Goal: Task Accomplishment & Management: Use online tool/utility

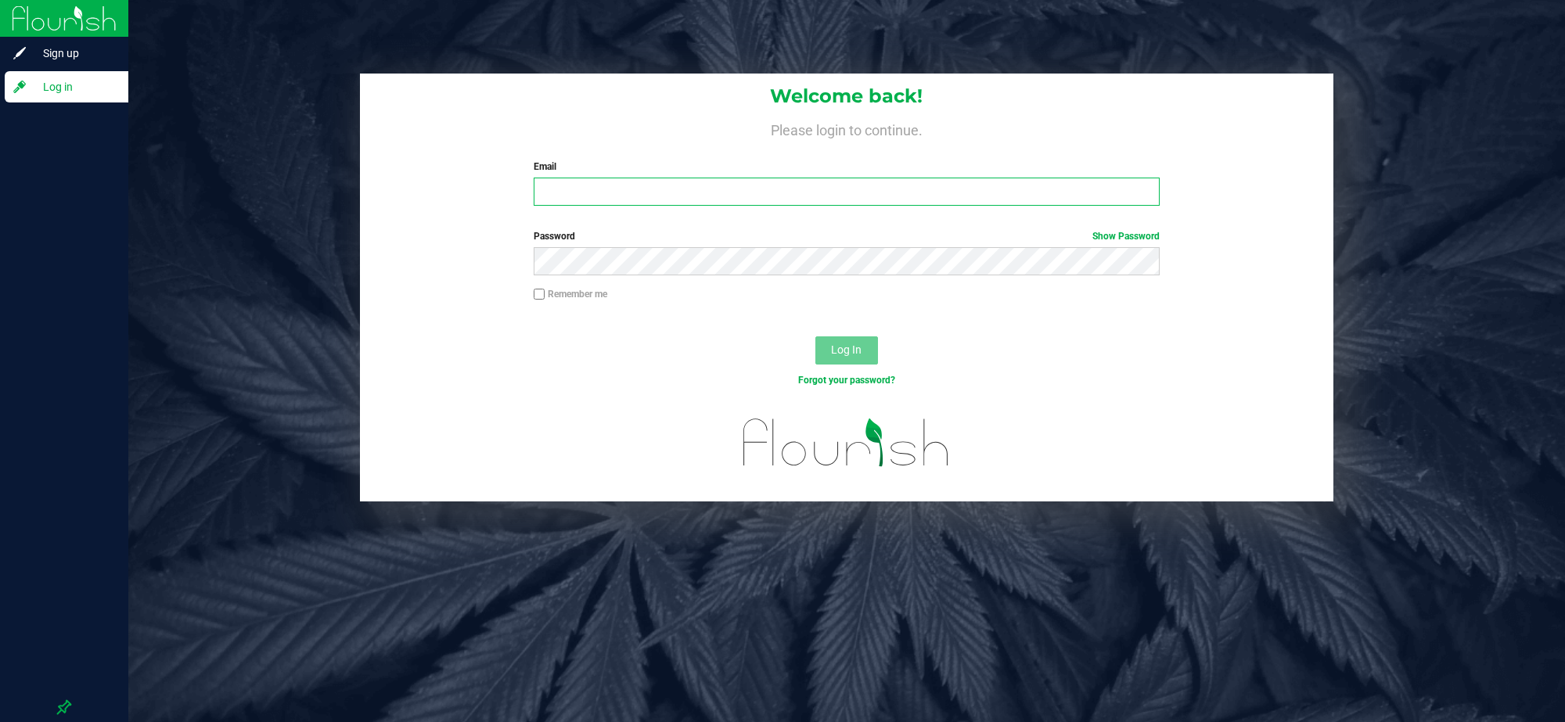
type input "[PERSON_NAME][EMAIL_ADDRESS][DOMAIN_NAME]"
click at [815, 337] on button "Log In" at bounding box center [846, 351] width 63 height 28
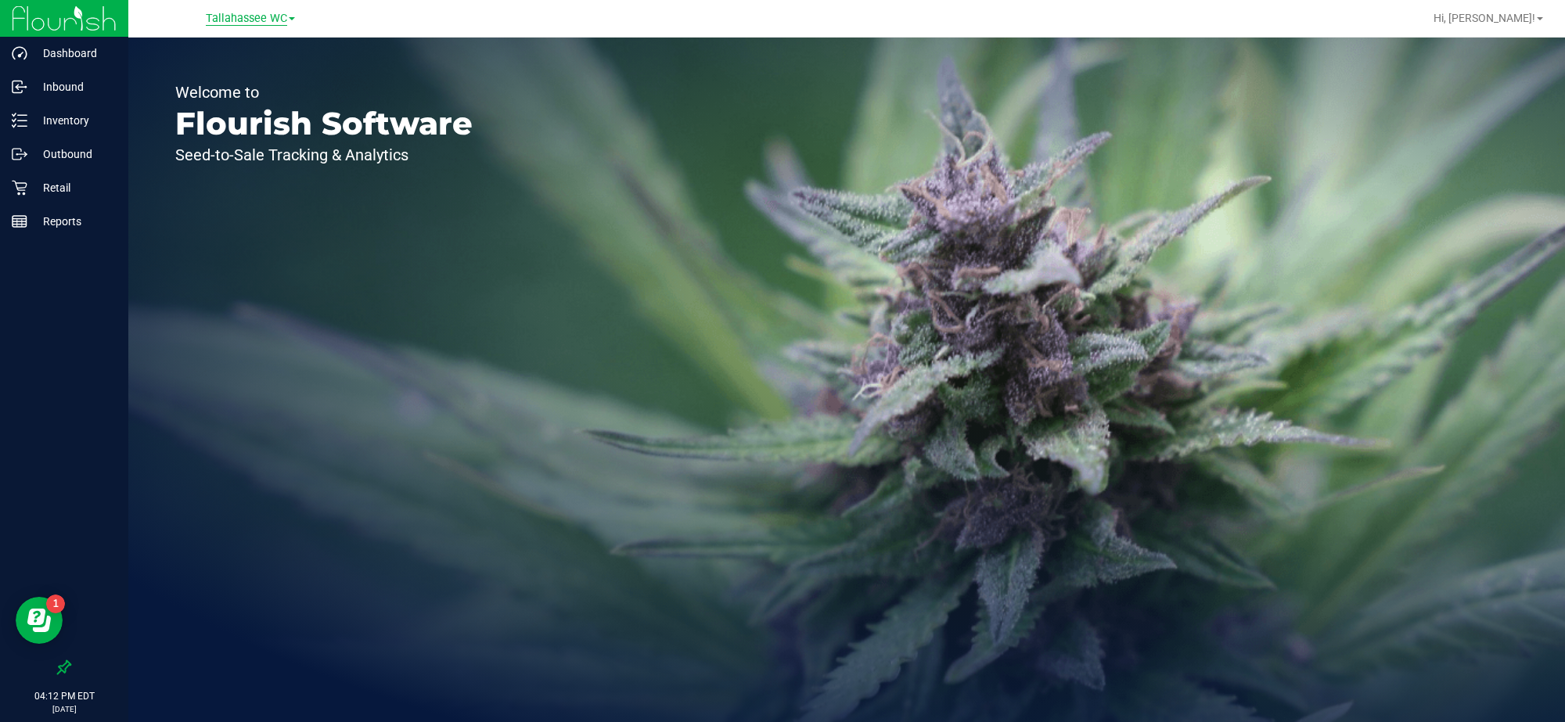
click at [260, 18] on span "Tallahassee WC" at bounding box center [246, 19] width 81 height 14
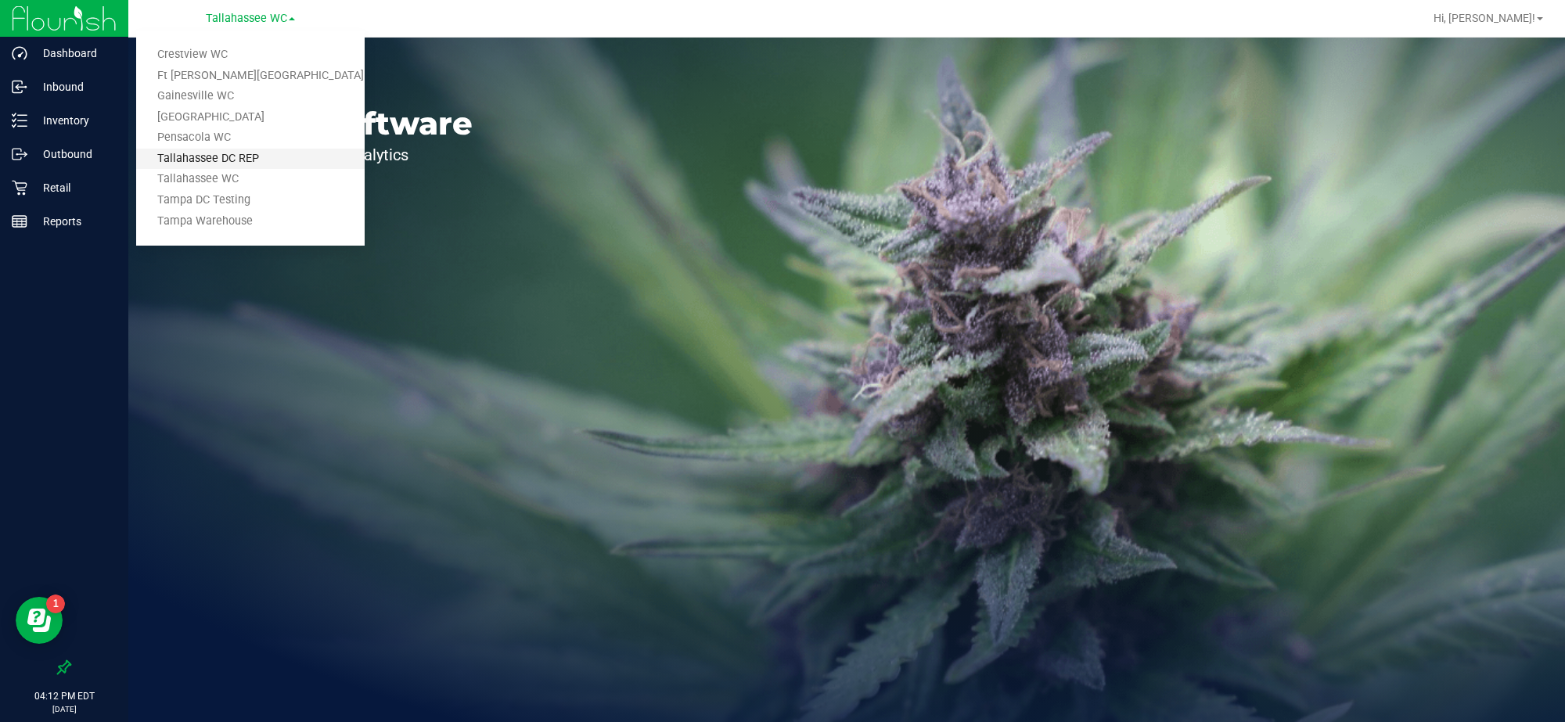
click at [241, 155] on link "Tallahassee DC REP" at bounding box center [250, 159] width 229 height 21
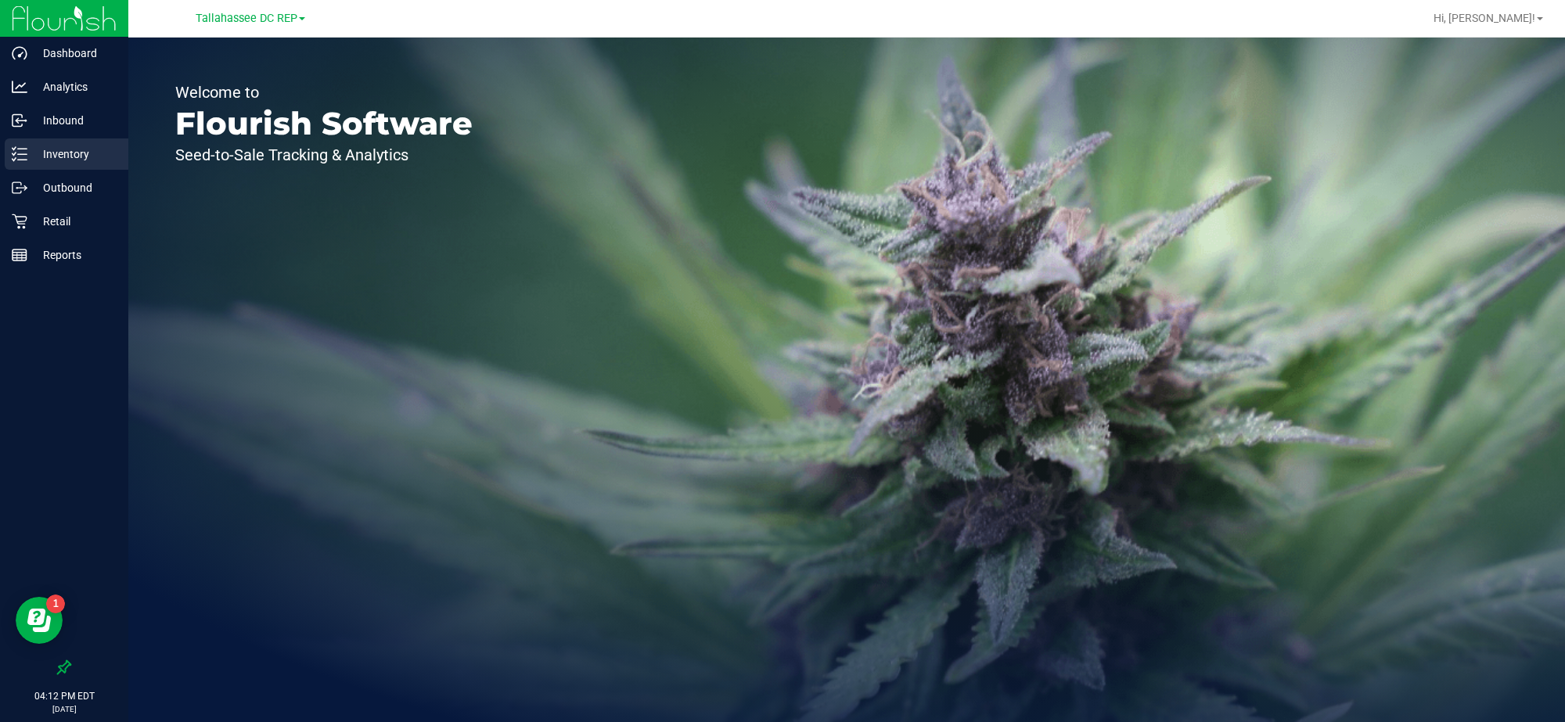
click at [74, 154] on p "Inventory" at bounding box center [74, 154] width 94 height 19
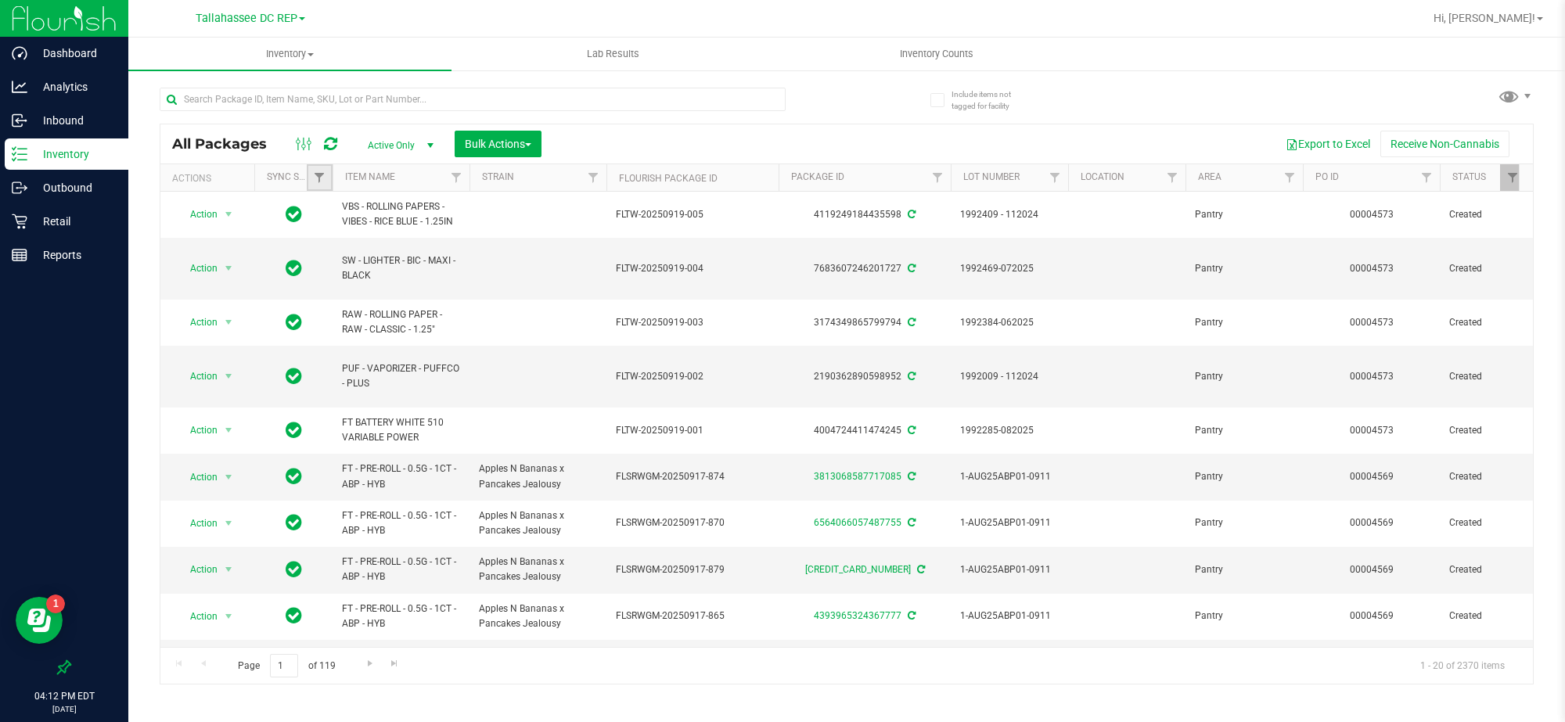
click at [322, 171] on link "Filter" at bounding box center [320, 177] width 26 height 27
click at [283, 173] on link "Sync Status" at bounding box center [297, 176] width 60 height 11
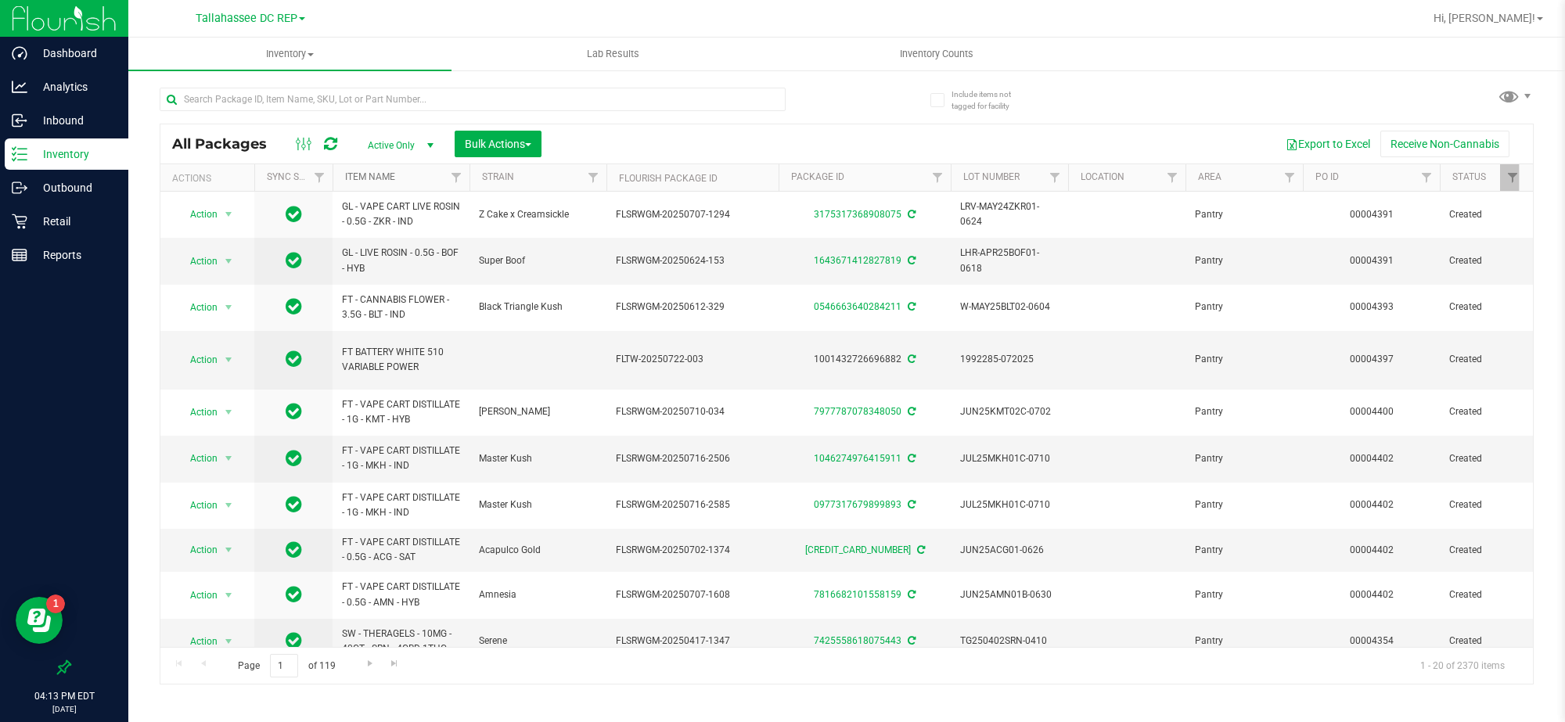
click at [358, 176] on link "Item Name" at bounding box center [370, 176] width 50 height 11
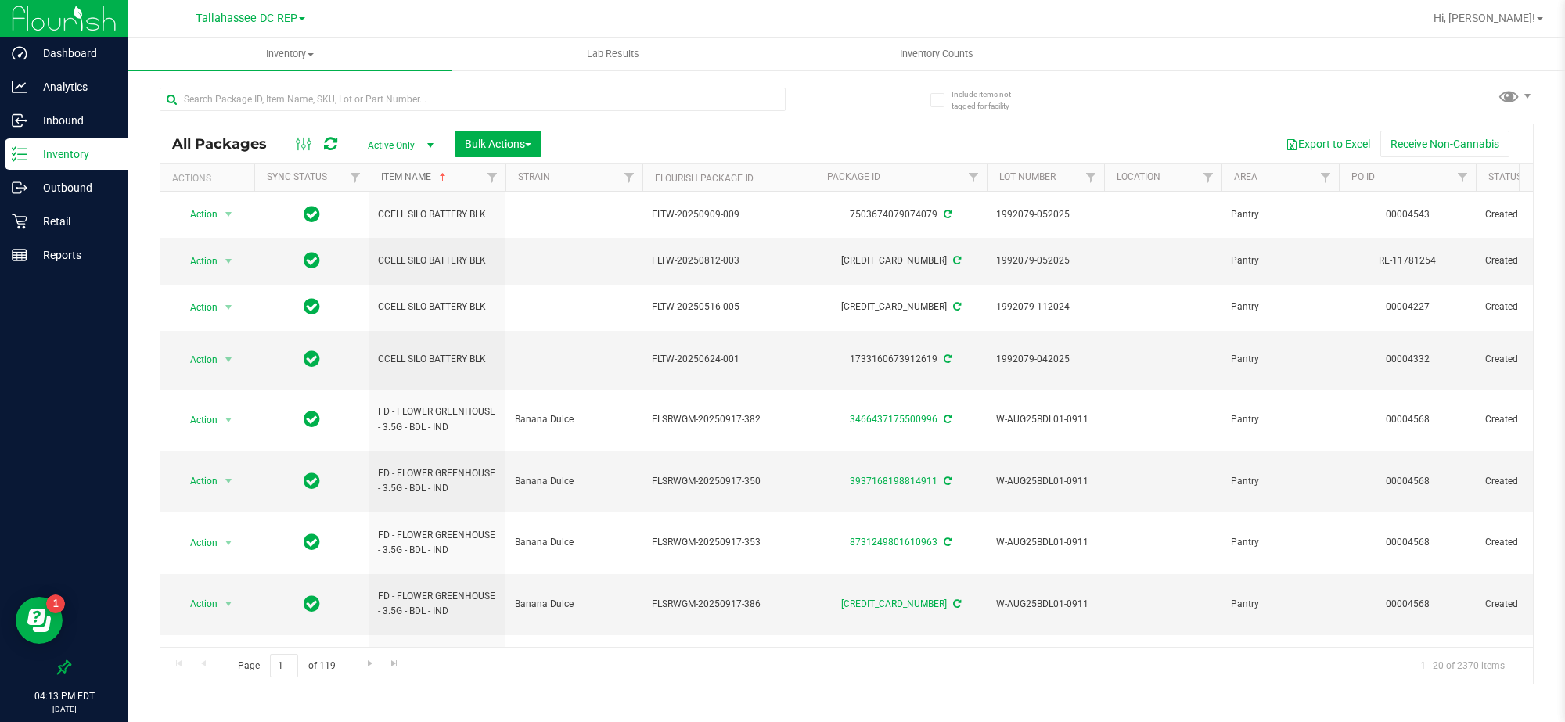
drag, startPoint x: 335, startPoint y: 185, endPoint x: 376, endPoint y: 186, distance: 41.5
click at [376, 186] on div "Actions Sync Status Item Name Strain Flourish Package ID Package ID Lot Number …" at bounding box center [839, 177] width 1359 height 27
click at [353, 177] on span "Filter" at bounding box center [355, 177] width 13 height 13
click at [663, 142] on div "Export to Excel Receive Non-Cannabis" at bounding box center [1037, 144] width 968 height 27
click at [348, 178] on link "Filter" at bounding box center [356, 177] width 26 height 27
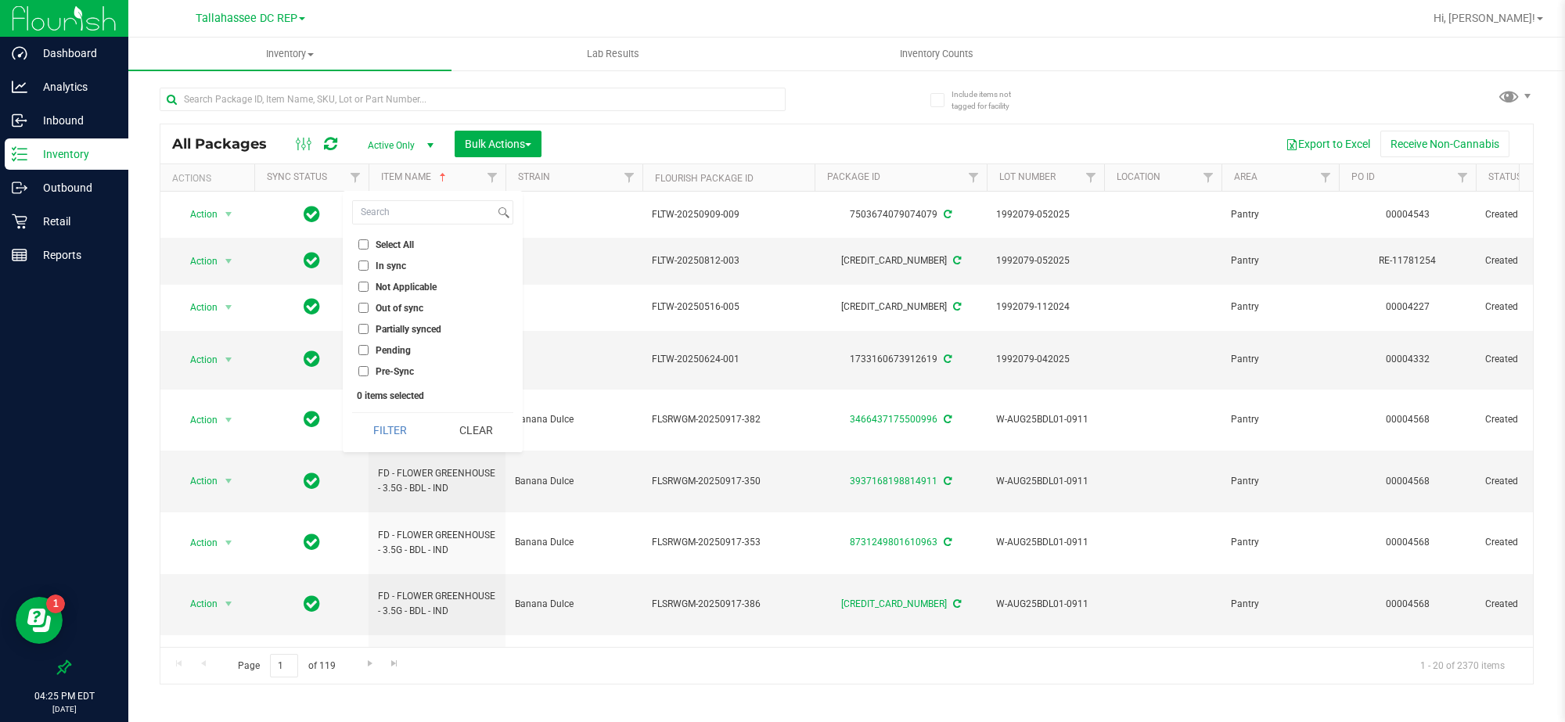
click at [364, 290] on input "Not Applicable" at bounding box center [363, 287] width 10 height 10
checkbox input "true"
click at [364, 306] on input "Out of sync" at bounding box center [363, 308] width 10 height 10
checkbox input "true"
click at [365, 354] on input "Pending" at bounding box center [363, 350] width 10 height 10
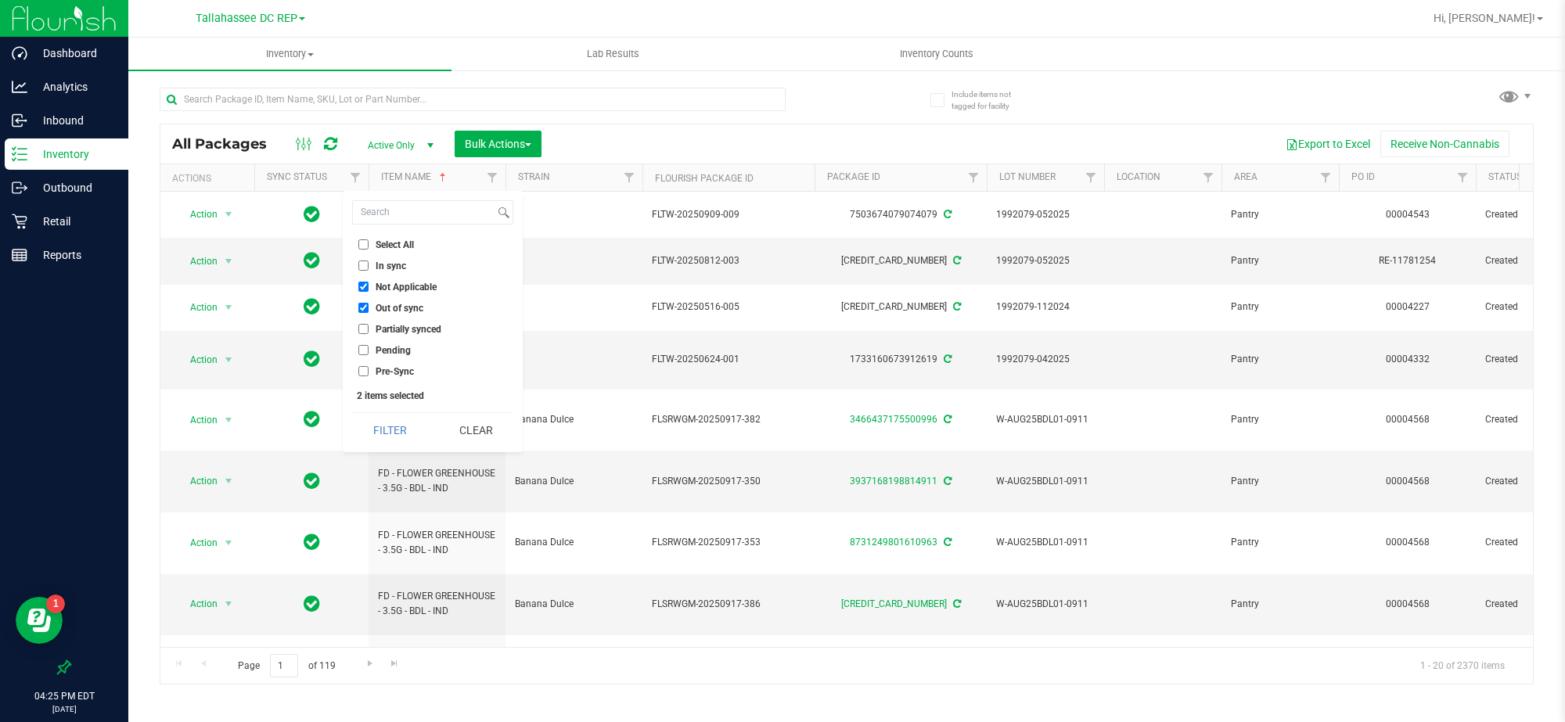
checkbox input "true"
click at [365, 327] on input "Partially synced" at bounding box center [363, 329] width 10 height 10
checkbox input "true"
click at [366, 372] on input "Pre-Sync" at bounding box center [363, 371] width 10 height 10
checkbox input "true"
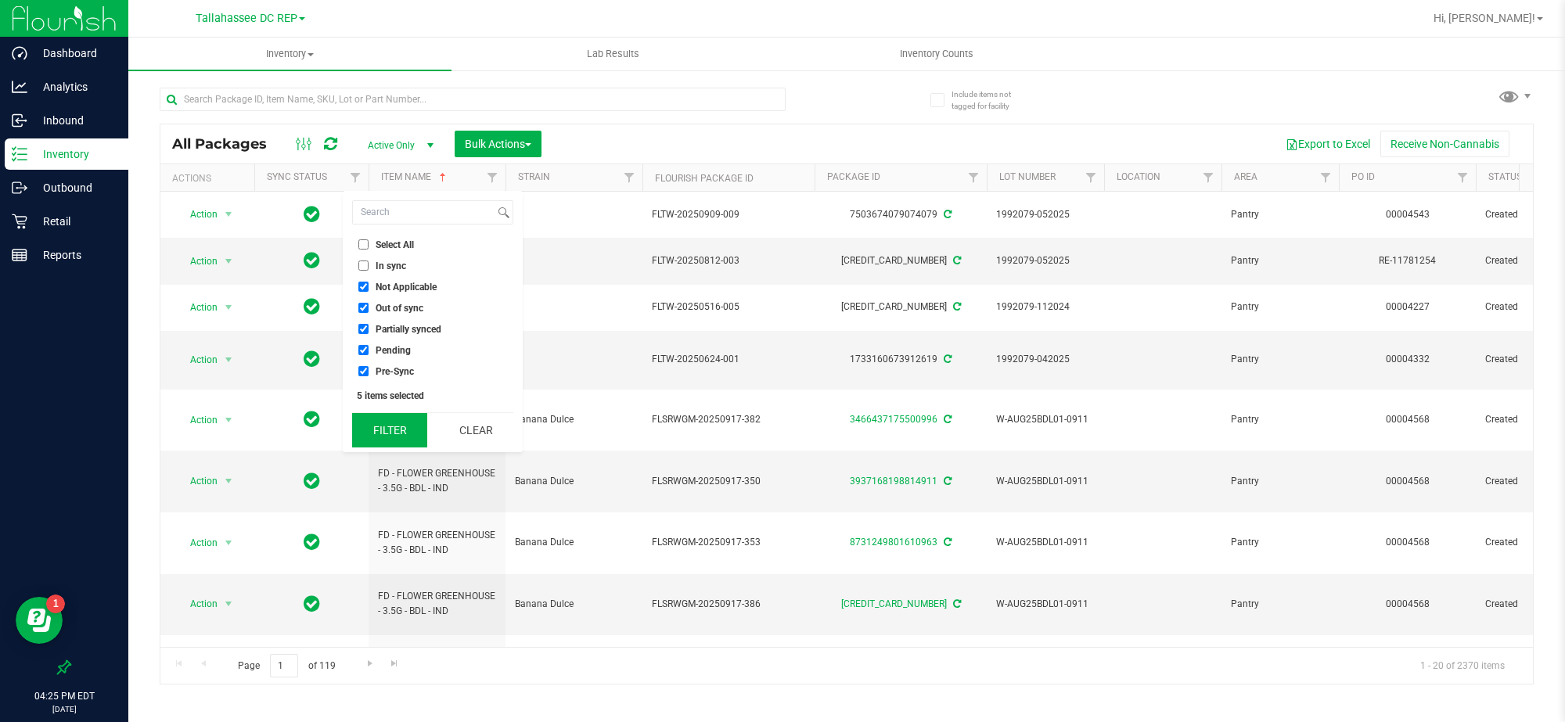
click at [382, 431] on button "Filter" at bounding box center [389, 430] width 75 height 34
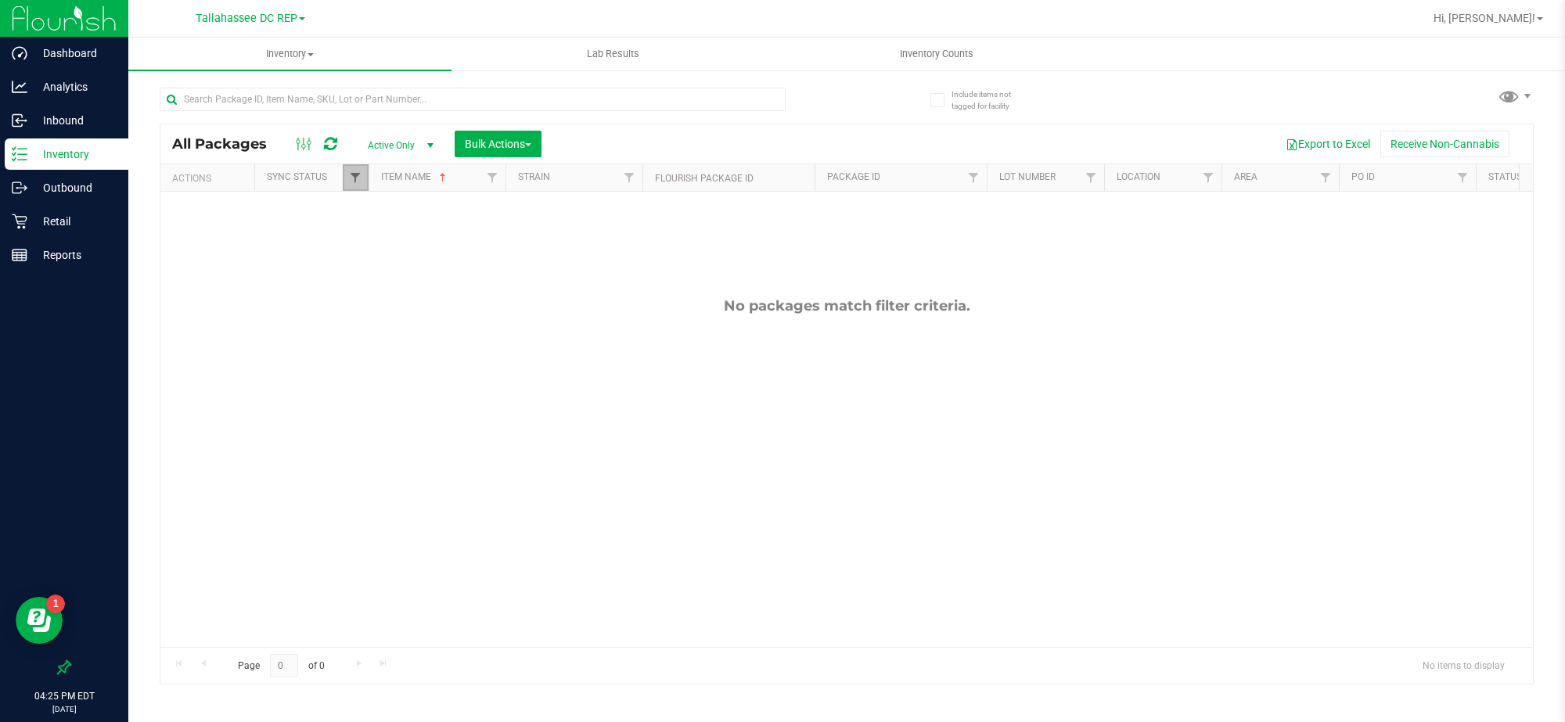
click at [357, 175] on span "Filter" at bounding box center [355, 177] width 13 height 13
click at [454, 413] on button "Clear" at bounding box center [475, 430] width 75 height 34
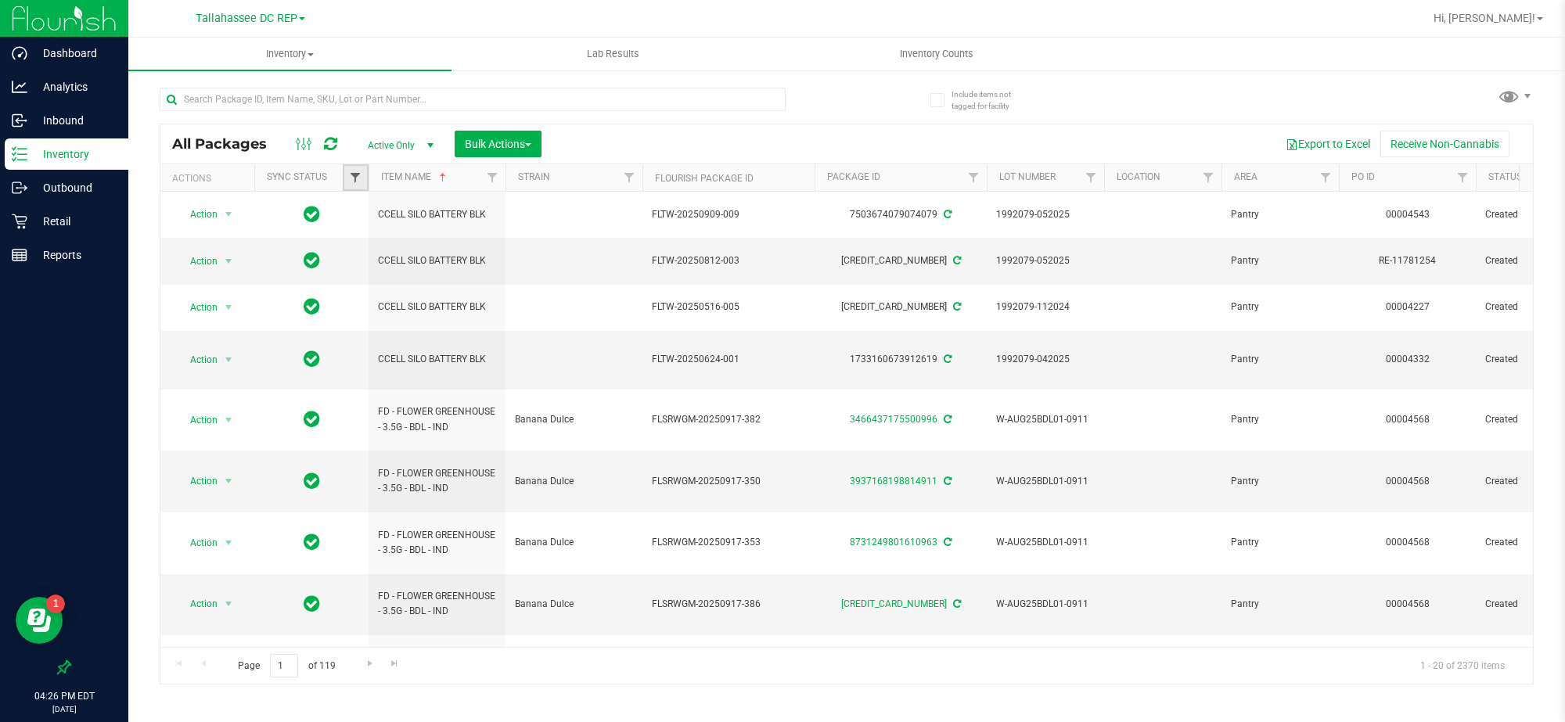
click at [355, 174] on span "Filter" at bounding box center [355, 177] width 13 height 13
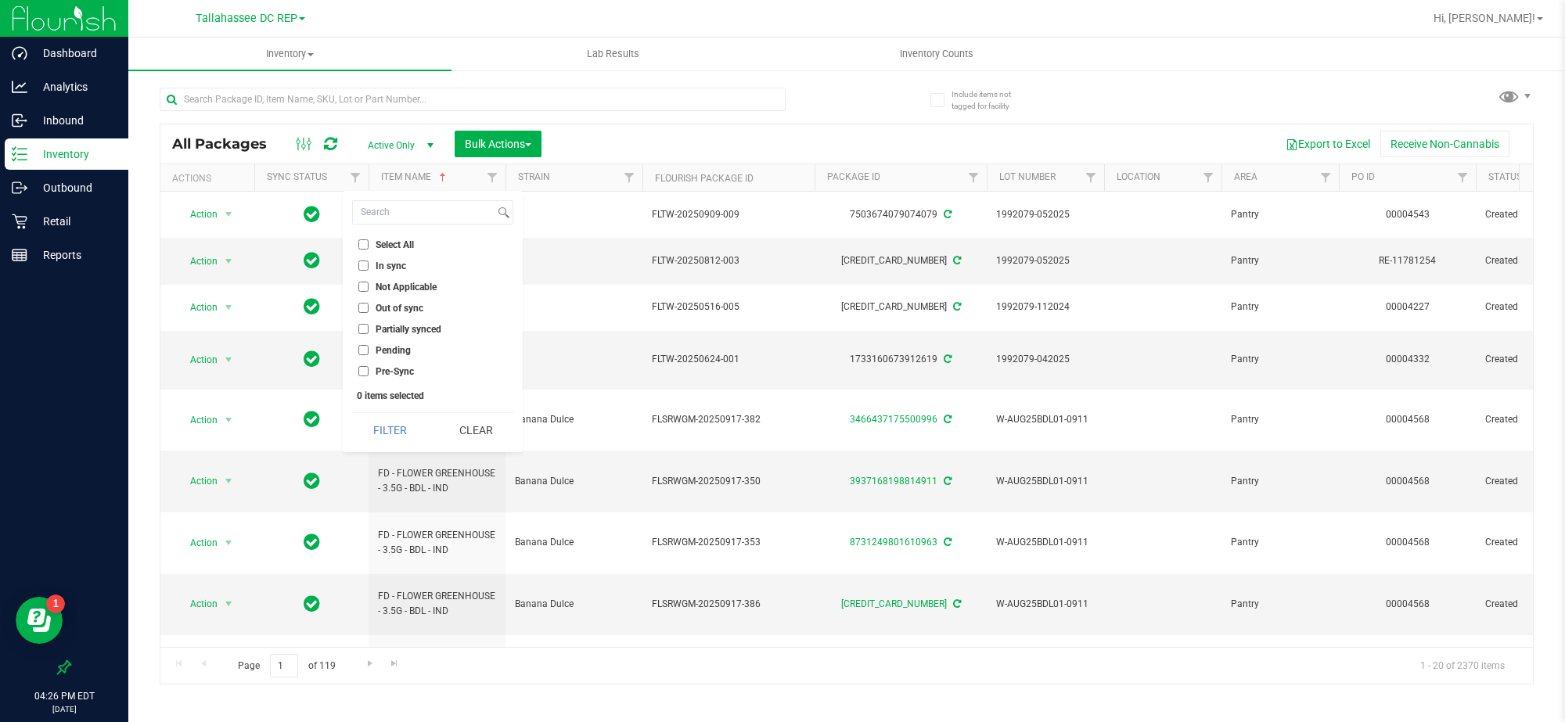
click at [362, 262] on input "In sync" at bounding box center [363, 266] width 10 height 10
checkbox input "true"
click at [388, 416] on button "Filter" at bounding box center [389, 430] width 75 height 34
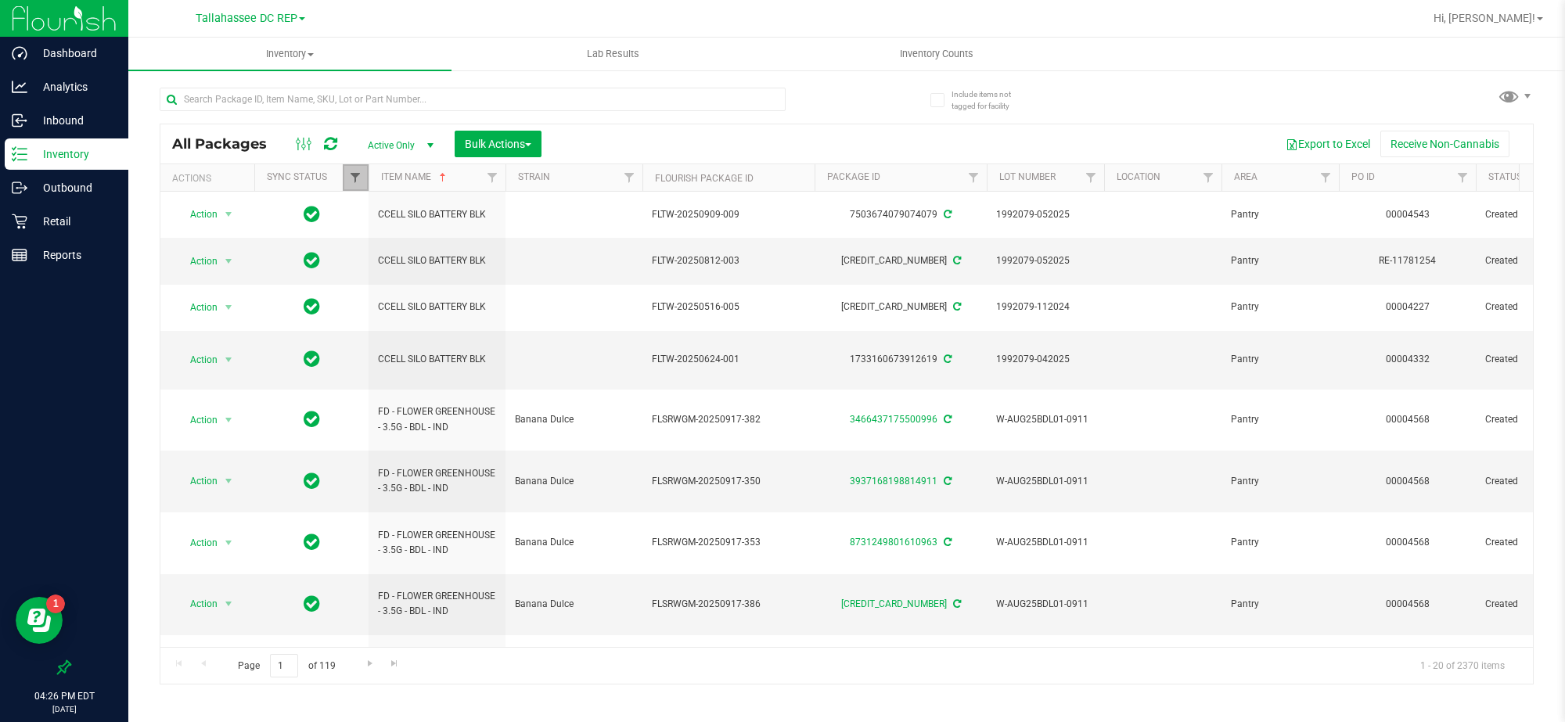
click at [355, 173] on span "Filter" at bounding box center [355, 177] width 13 height 13
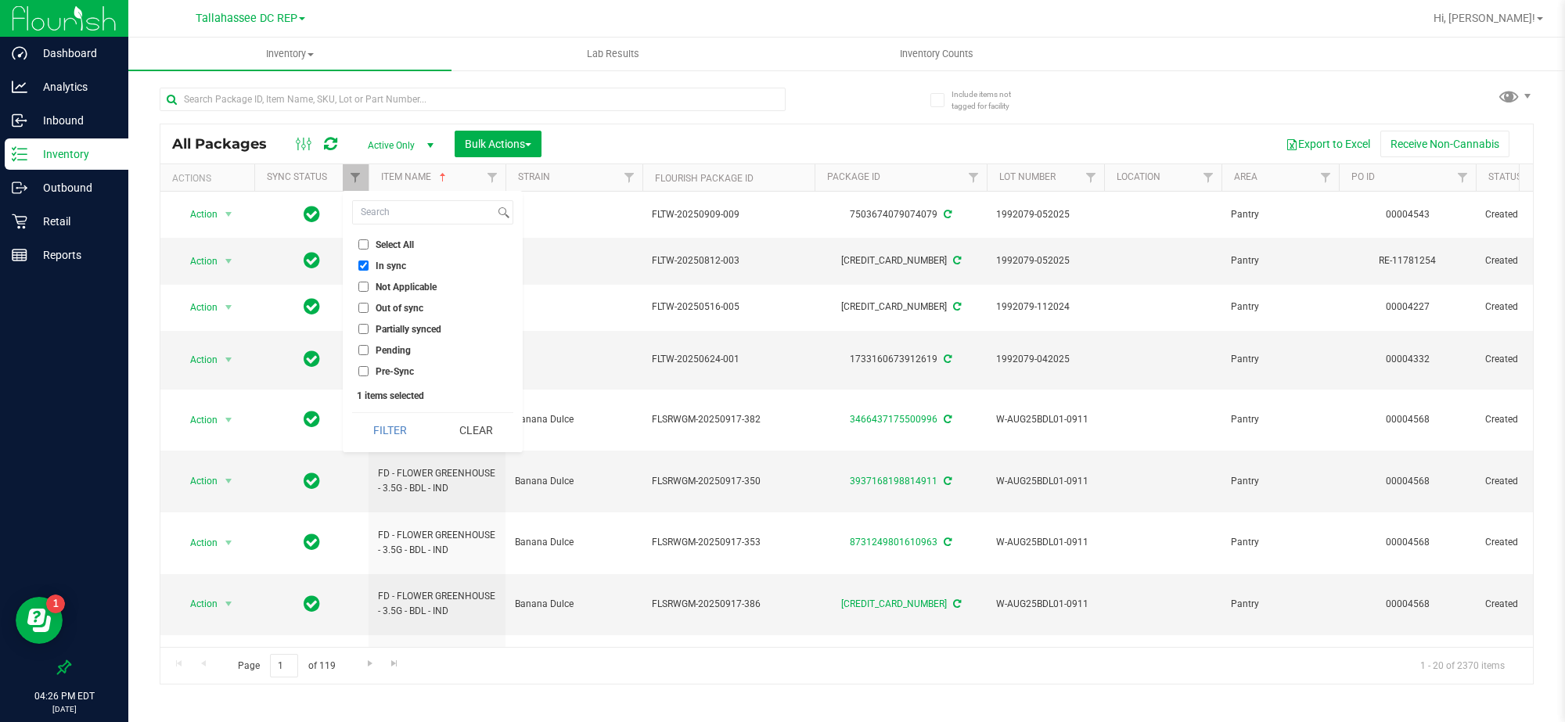
click at [361, 243] on input "Select All" at bounding box center [363, 244] width 10 height 10
checkbox input "true"
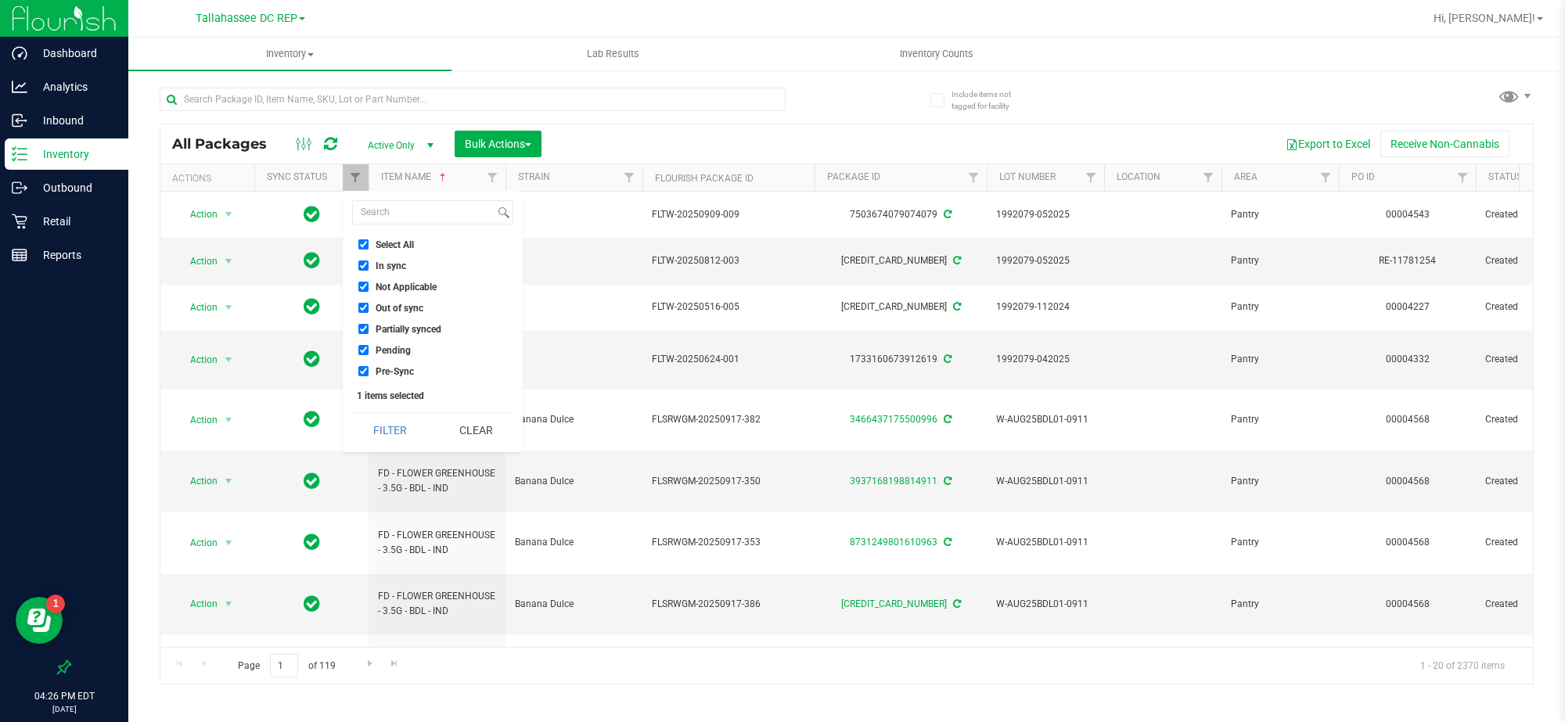
checkbox input "true"
click at [358, 272] on li "In sync" at bounding box center [432, 265] width 161 height 16
click at [364, 264] on input "In sync" at bounding box center [363, 266] width 10 height 10
checkbox input "false"
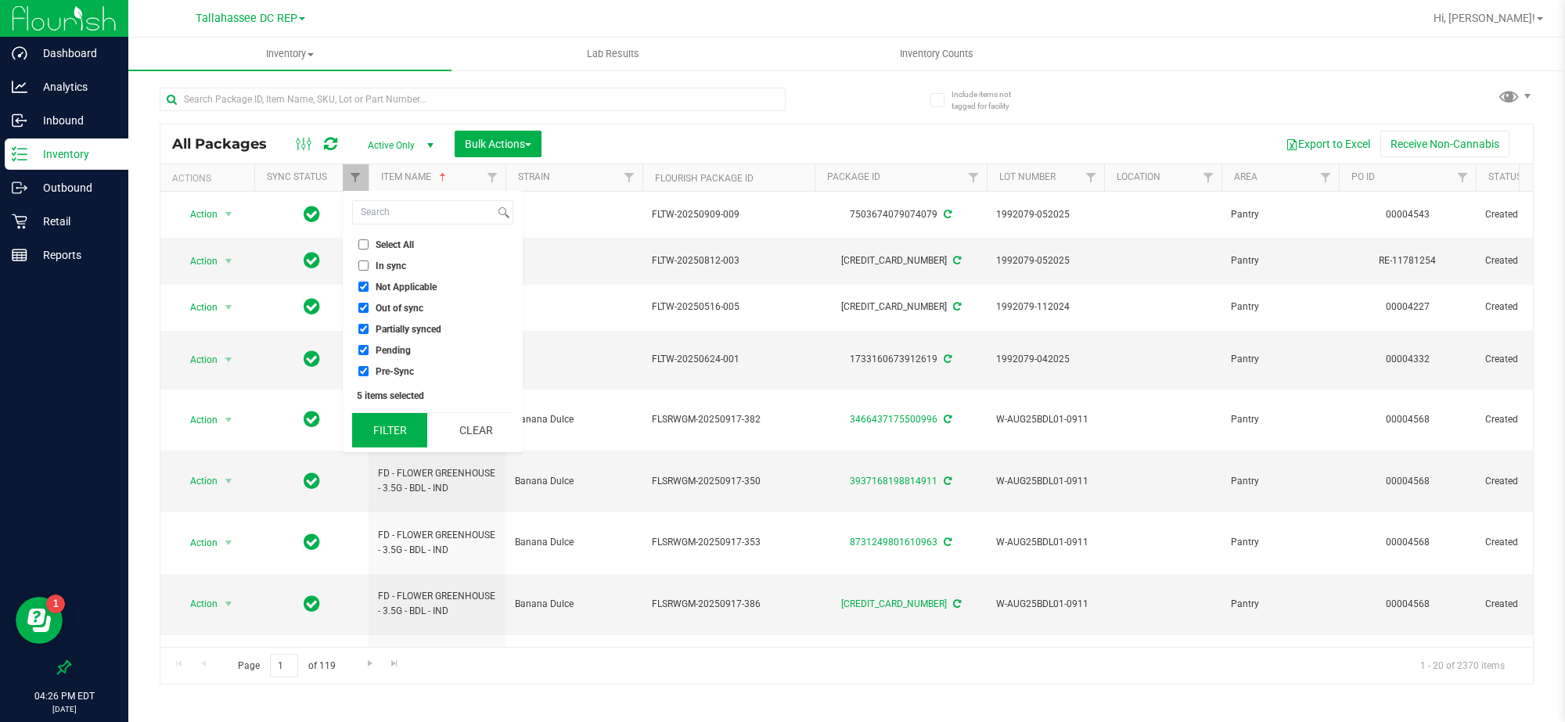
click at [390, 446] on button "Filter" at bounding box center [389, 430] width 75 height 34
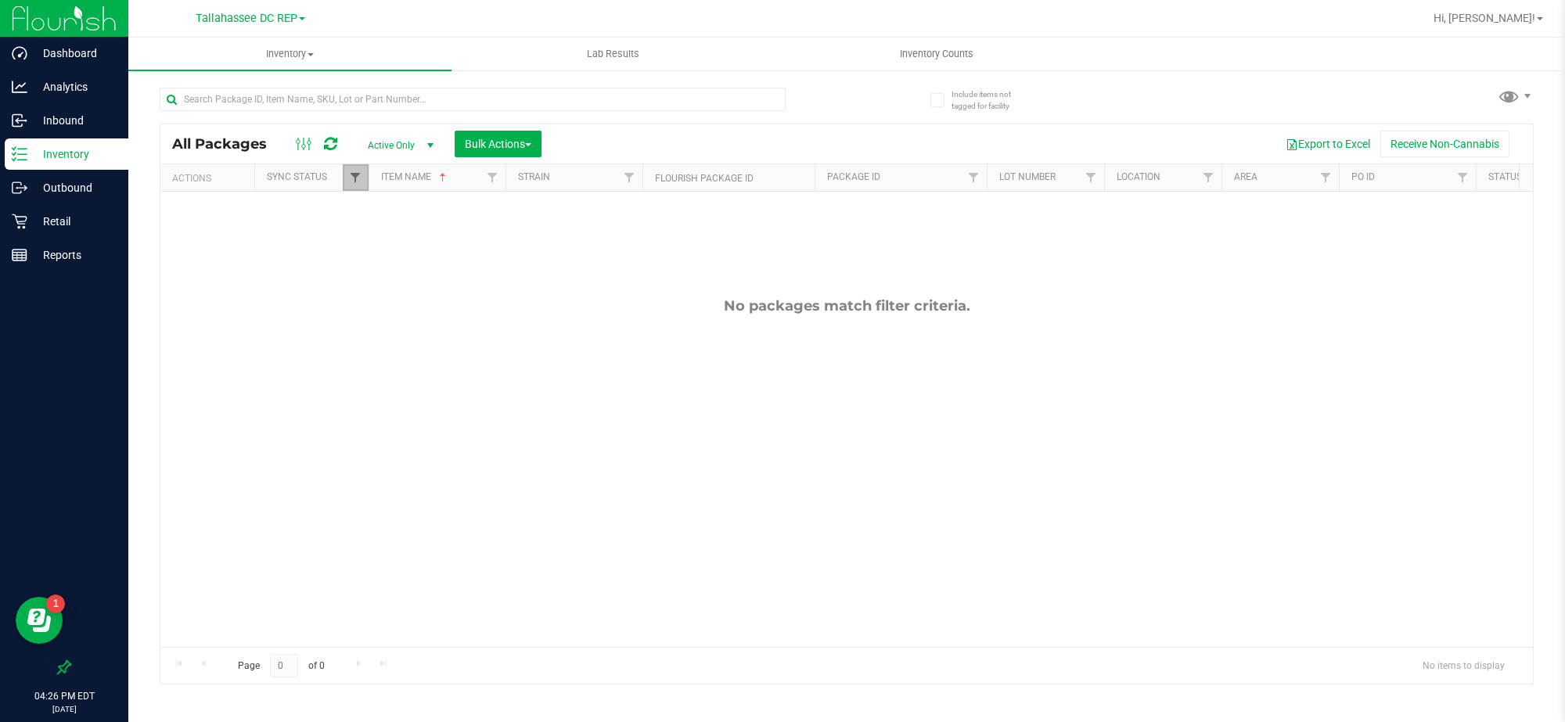
click at [351, 175] on span "Filter" at bounding box center [355, 177] width 13 height 13
click at [366, 248] on input "Select All" at bounding box center [363, 244] width 10 height 10
checkbox input "true"
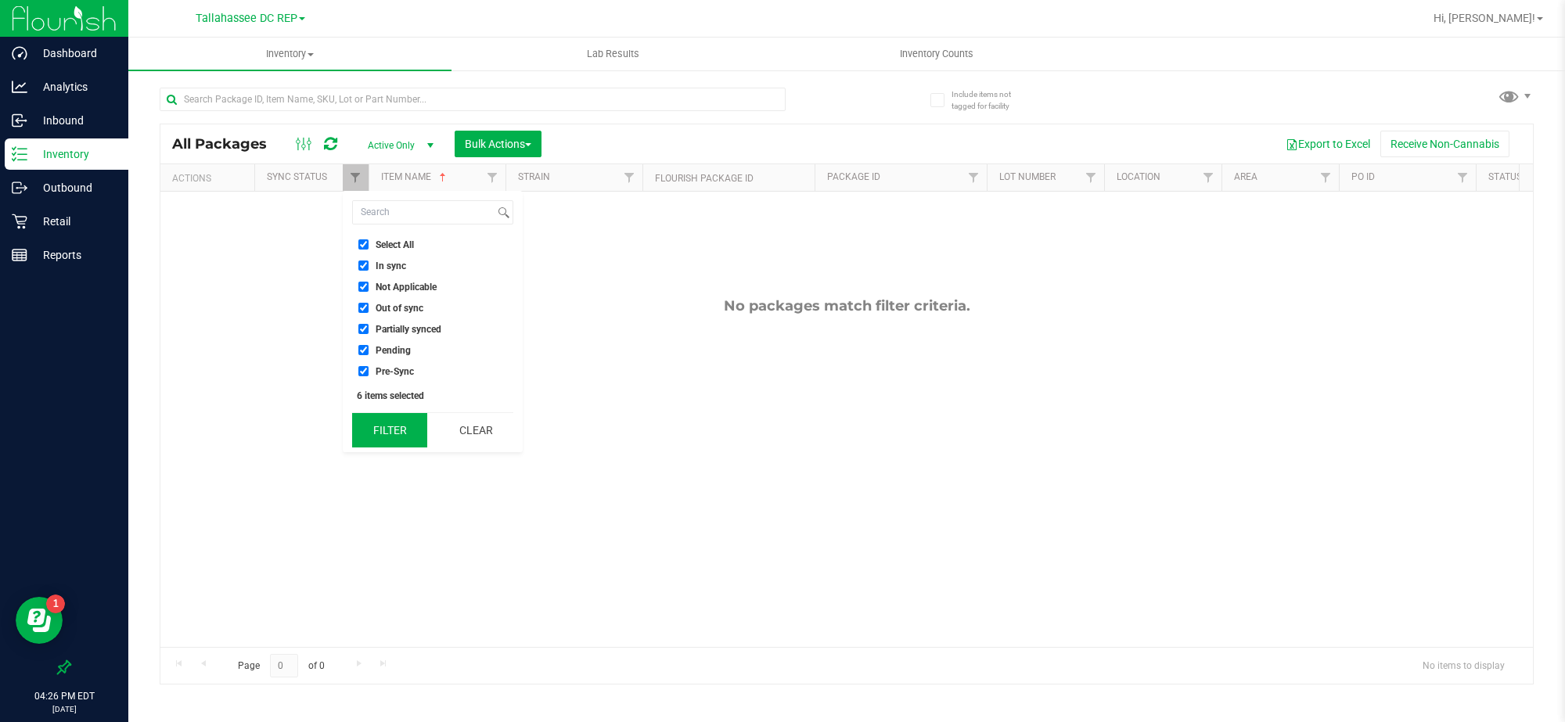
click at [380, 424] on button "Filter" at bounding box center [389, 430] width 75 height 34
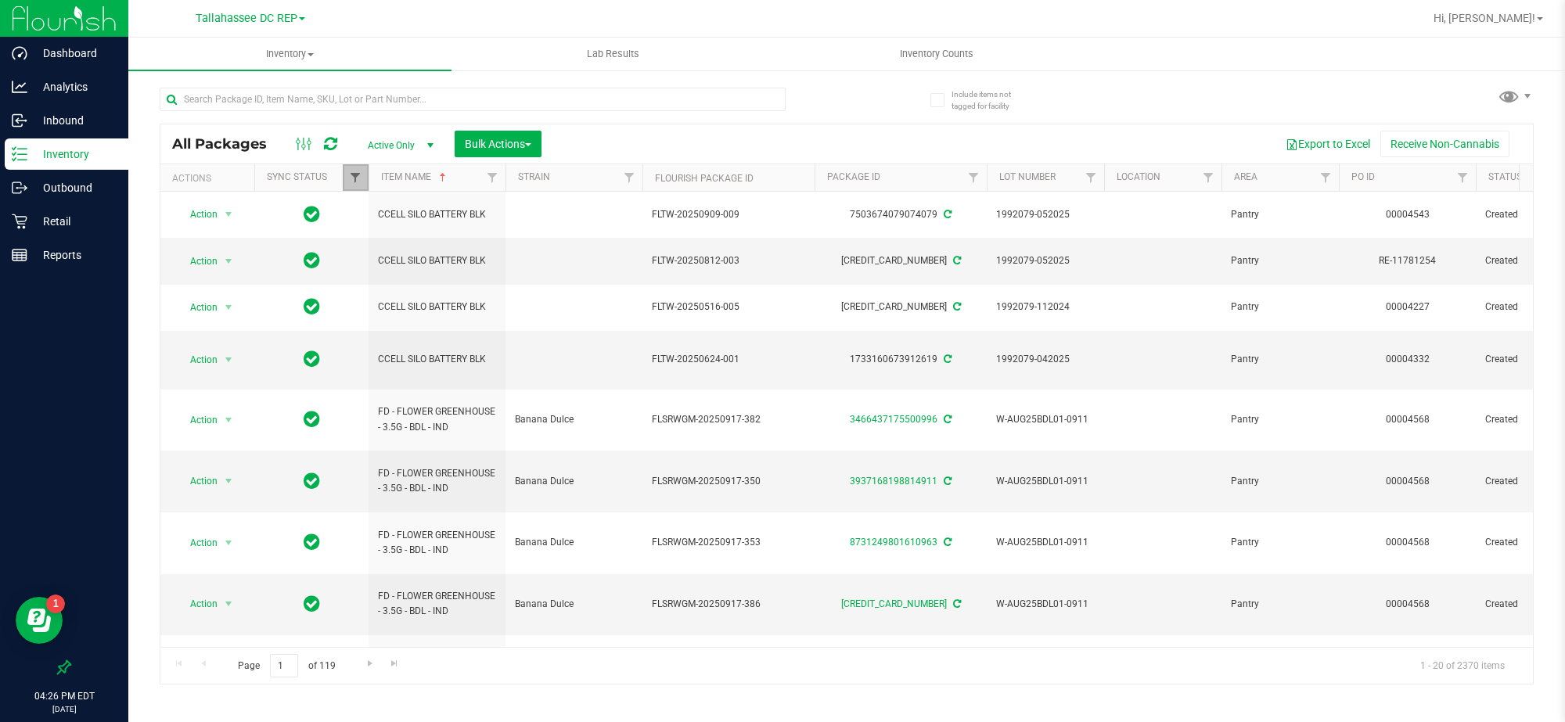
click at [360, 177] on span "Filter" at bounding box center [355, 177] width 13 height 13
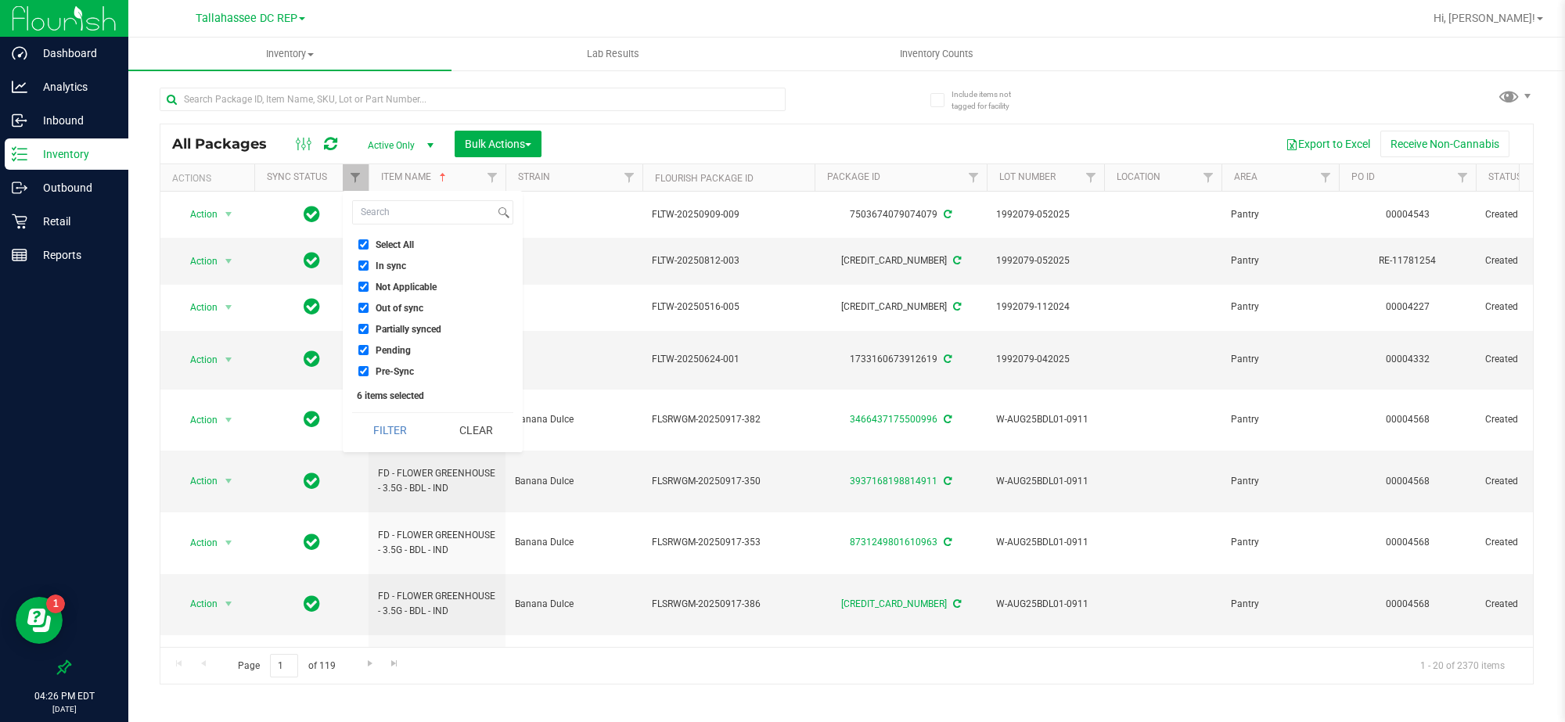
click at [362, 244] on input "Select All" at bounding box center [363, 244] width 10 height 10
checkbox input "false"
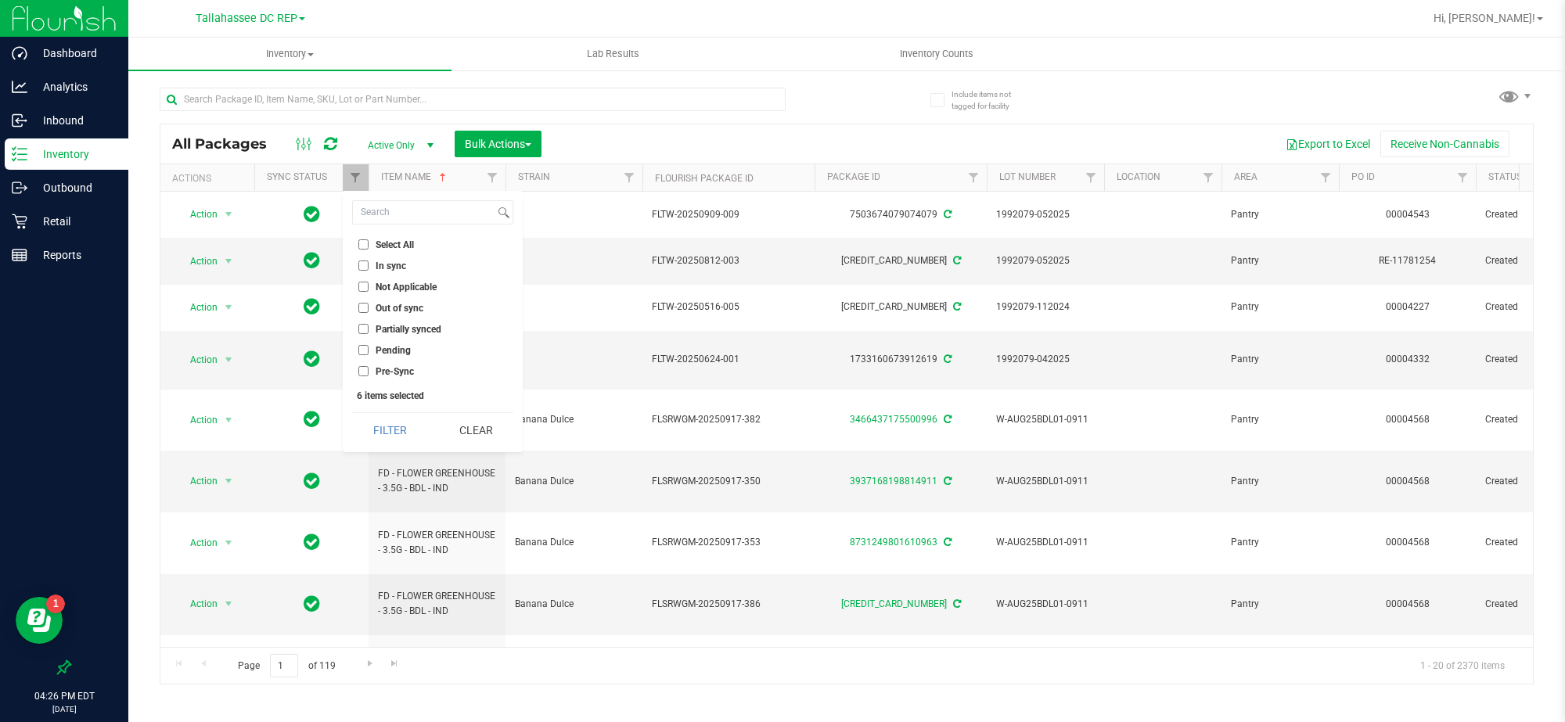
checkbox input "false"
click at [360, 263] on input "In sync" at bounding box center [363, 266] width 10 height 10
checkbox input "true"
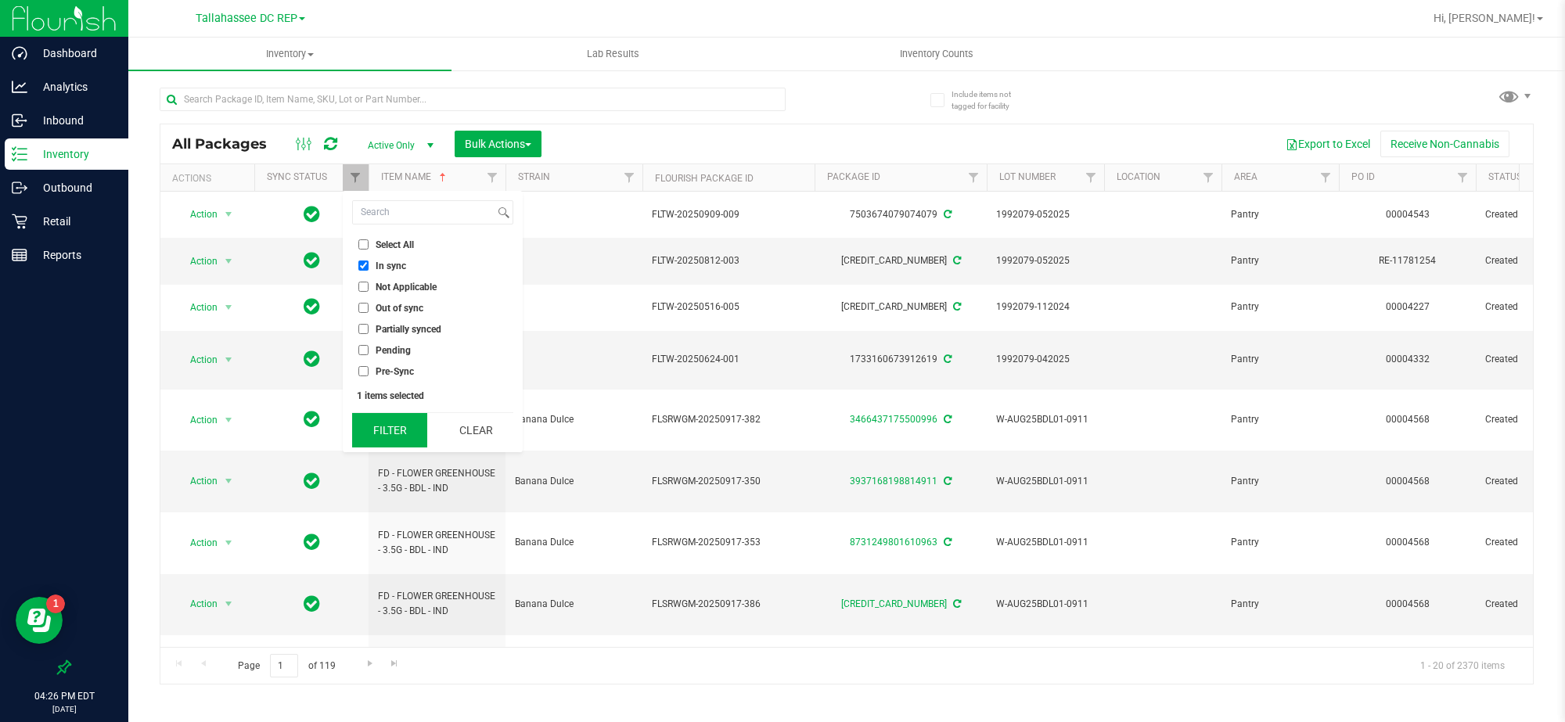
click at [387, 420] on button "Filter" at bounding box center [389, 430] width 75 height 34
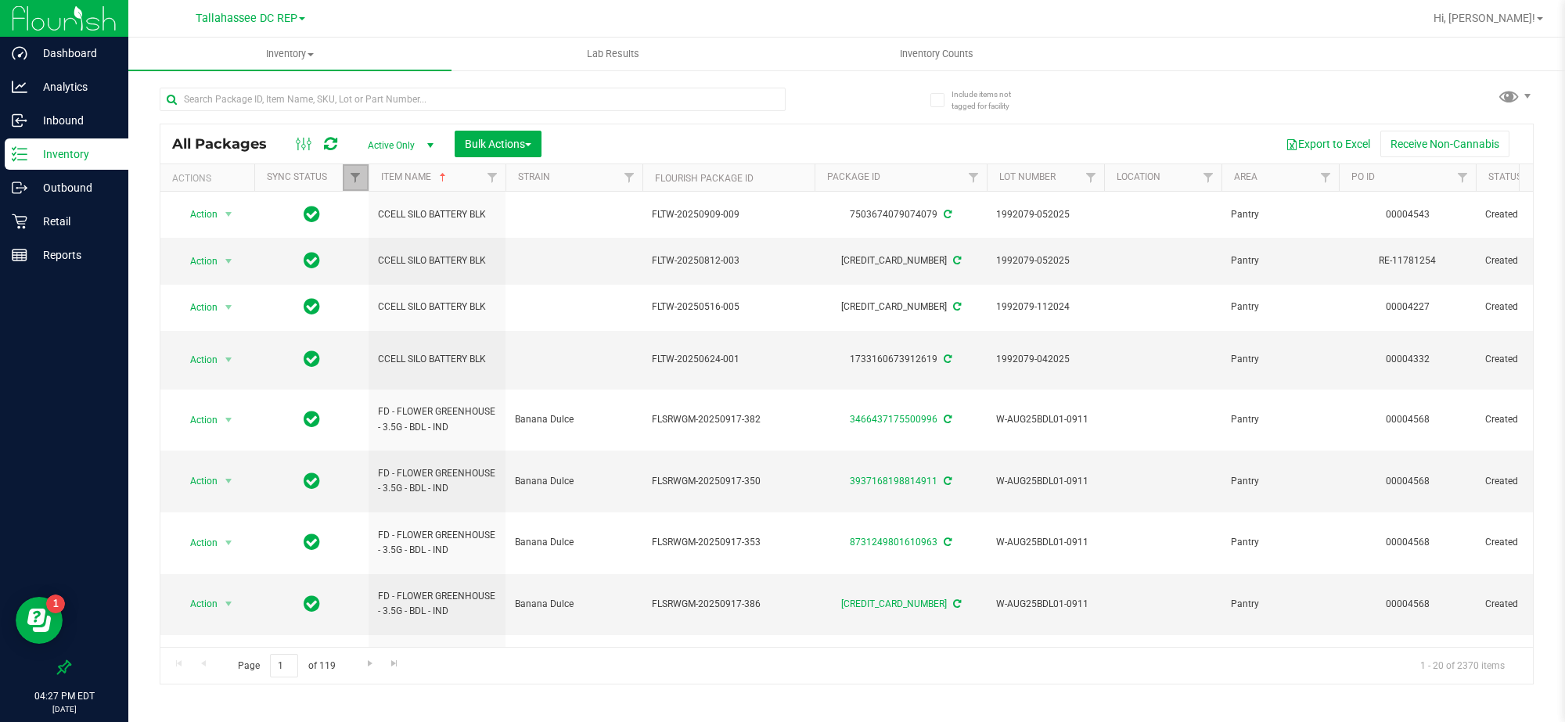
click at [362, 177] on link "Filter" at bounding box center [356, 177] width 26 height 27
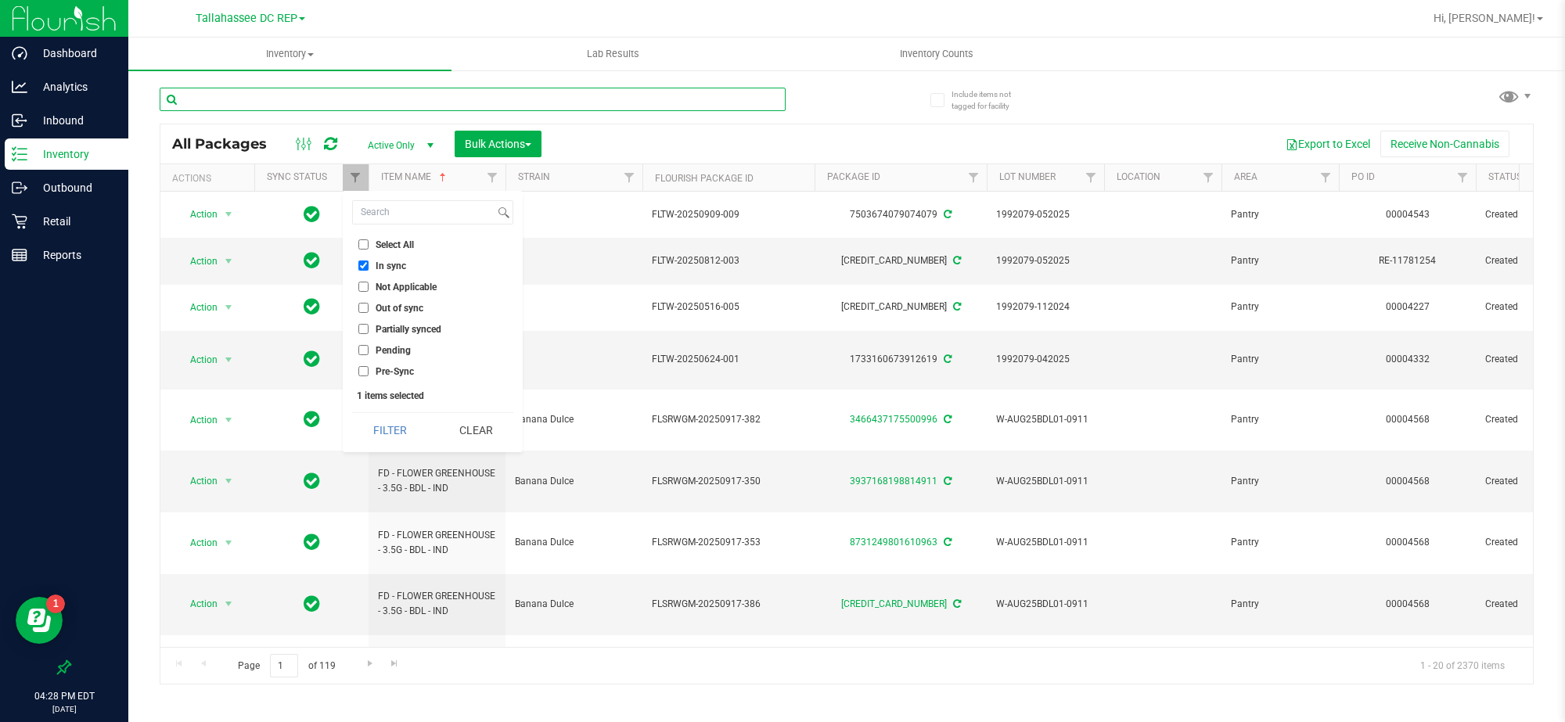
click at [326, 92] on input "text" at bounding box center [473, 99] width 626 height 23
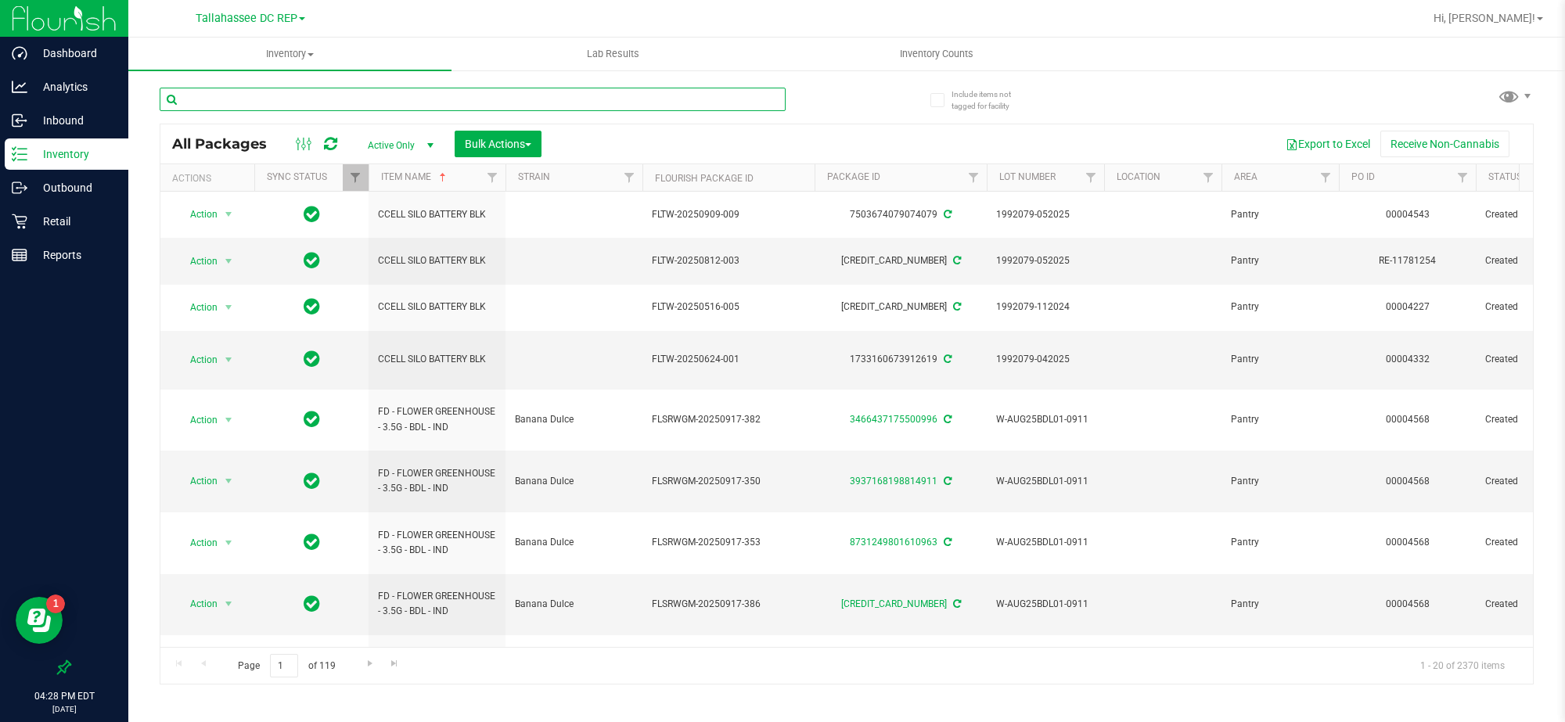
paste input "SN250728DC1-0804"
type input "SN250728DC1-0804"
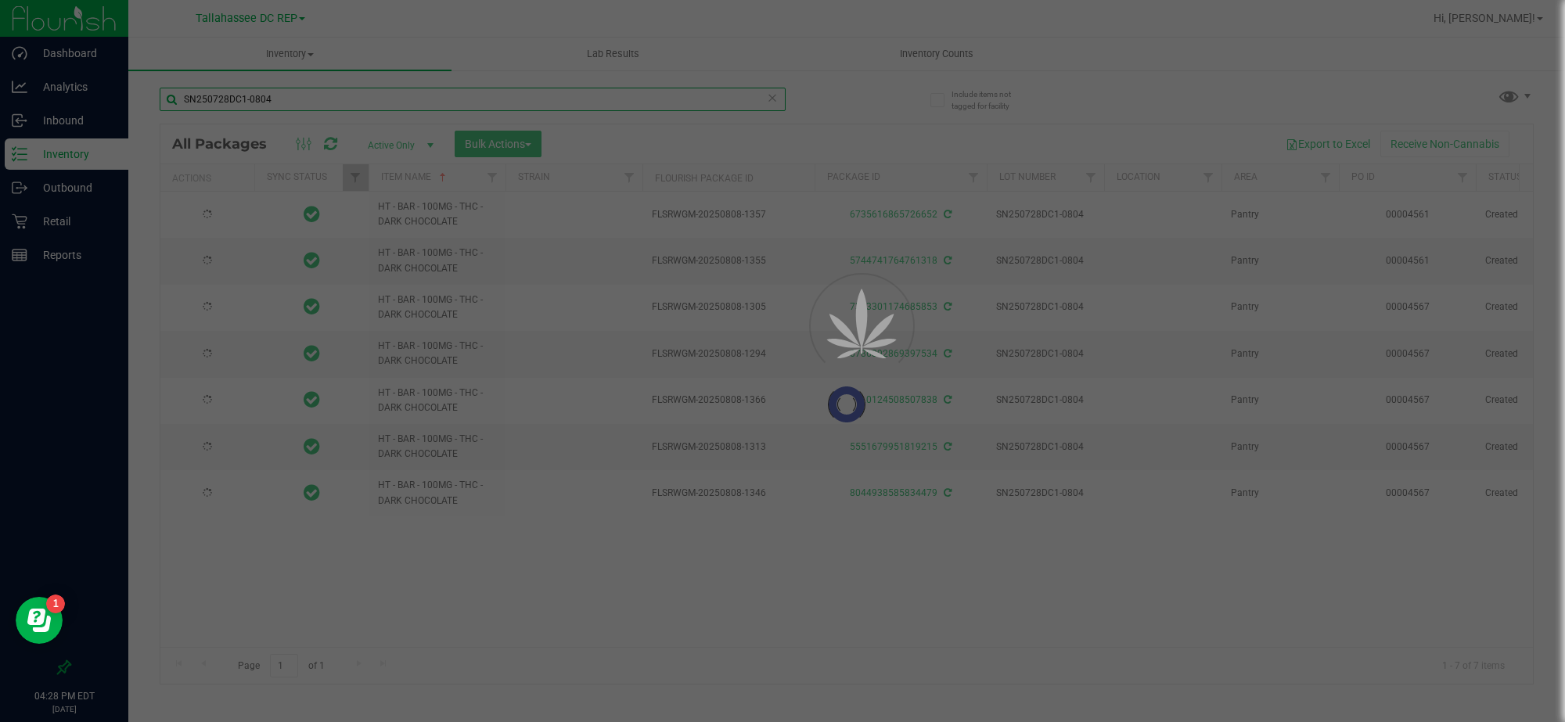
type input "[DATE]"
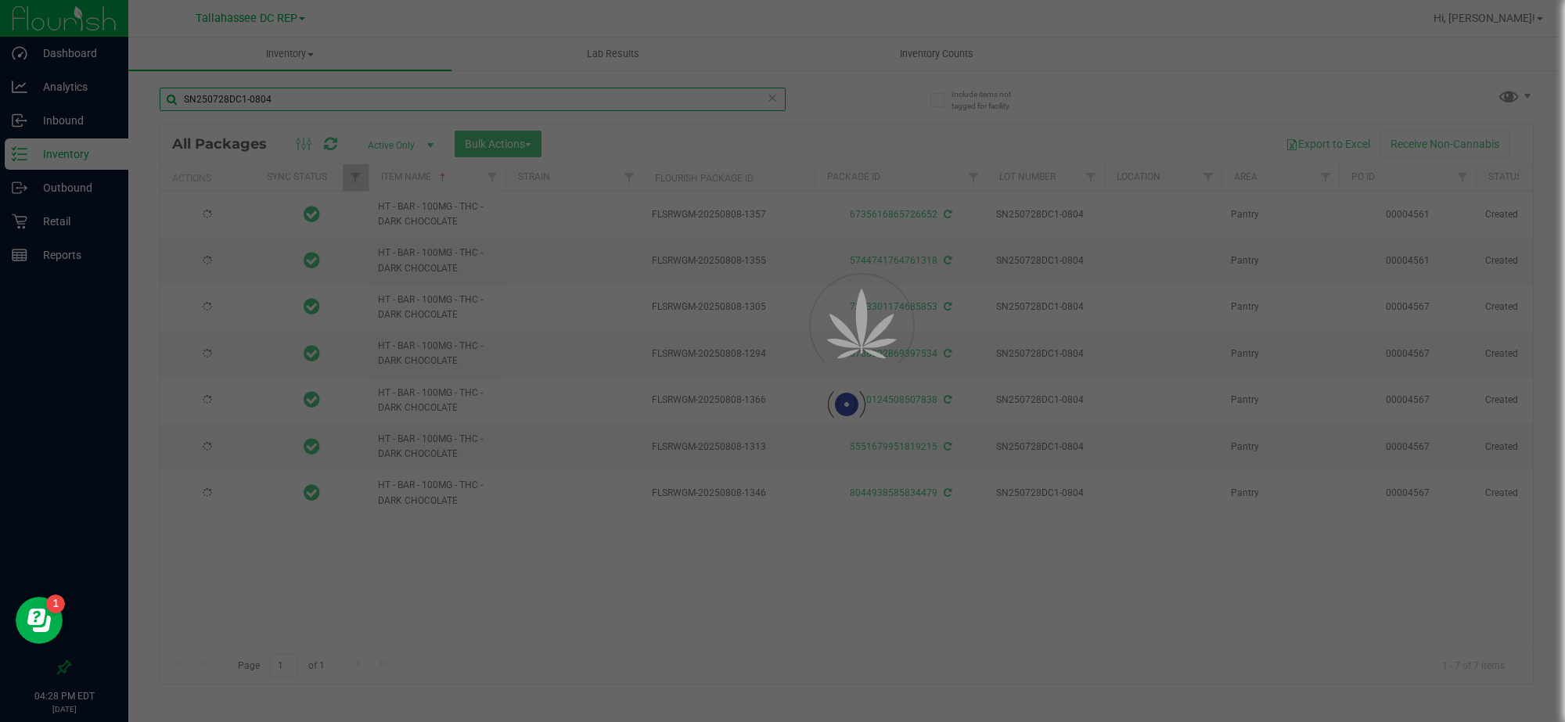
type input "[DATE]"
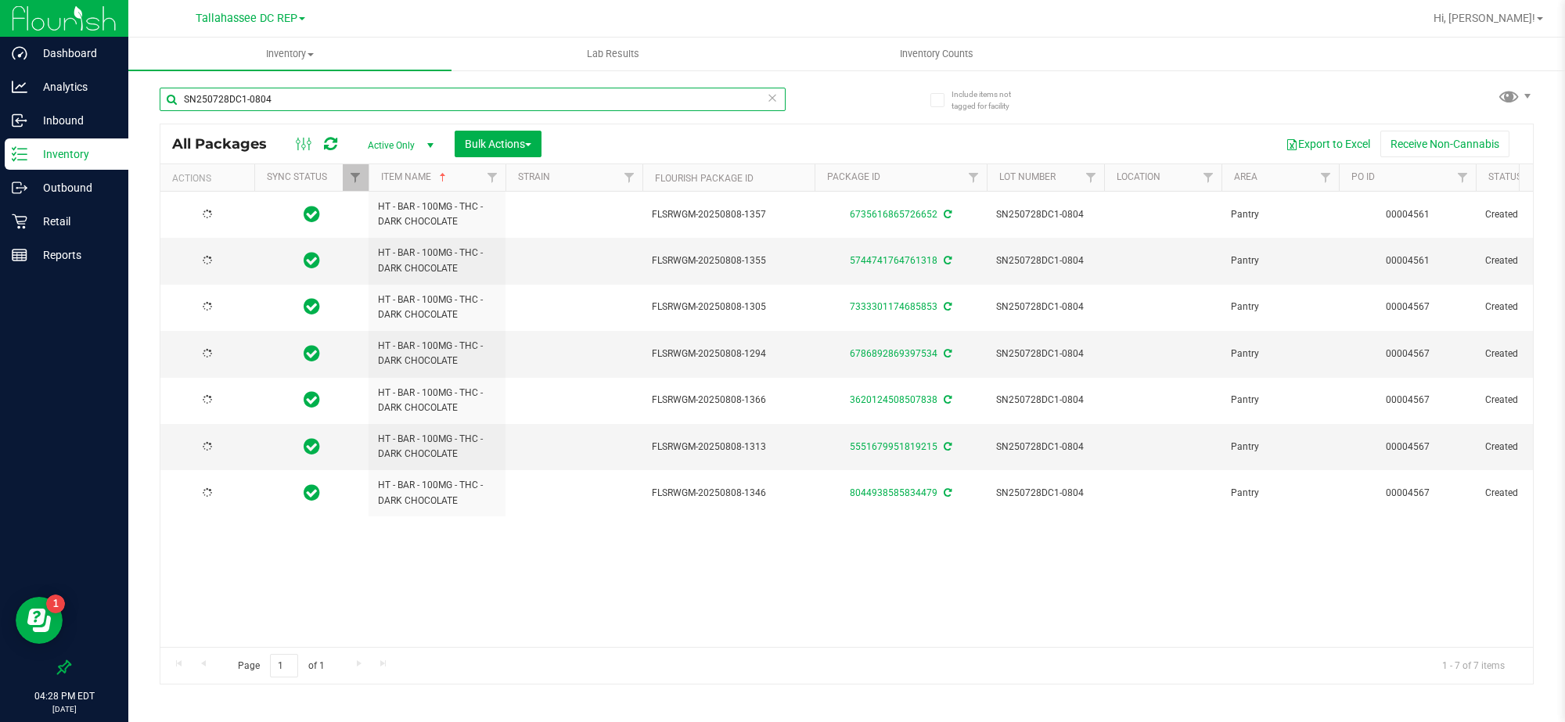
type input "[DATE]"
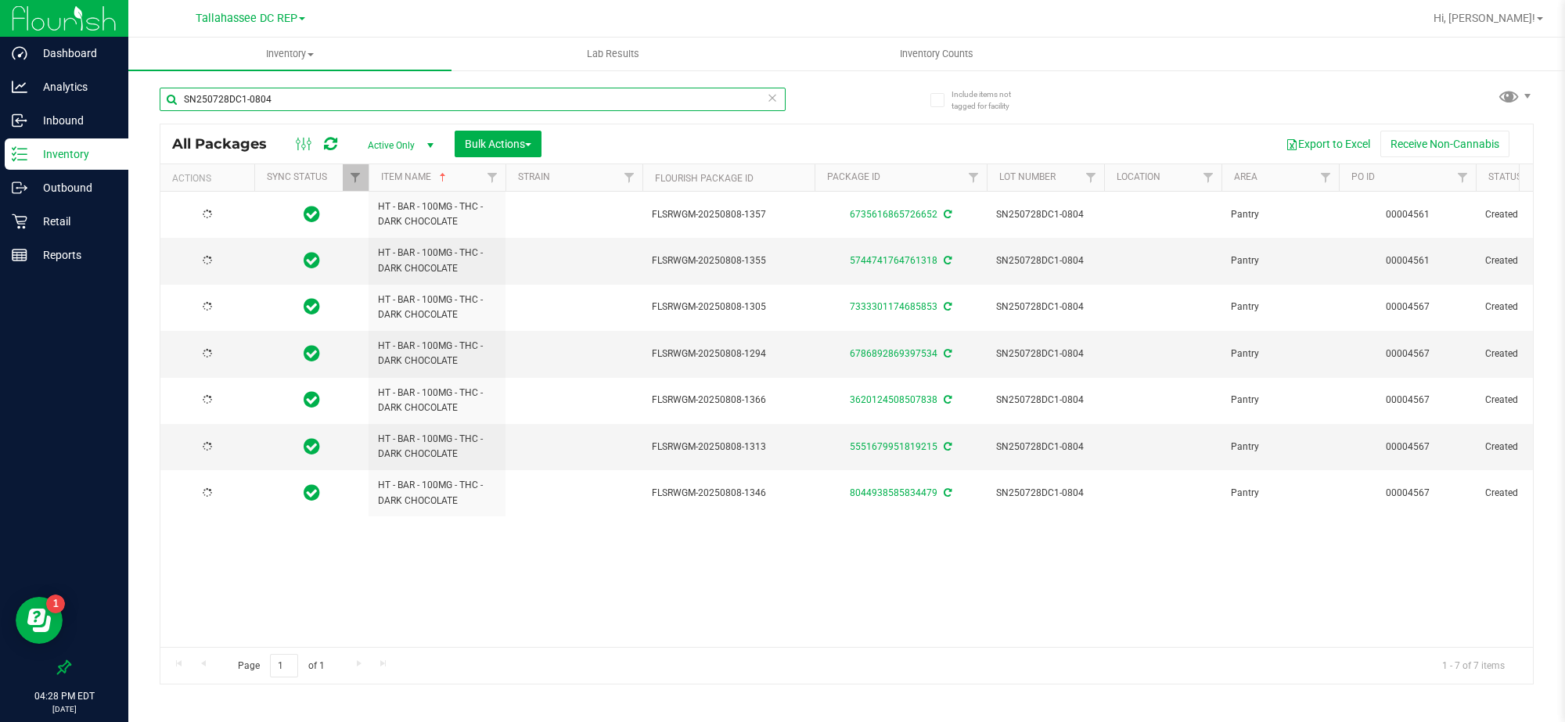
type input "[DATE]"
